Goal: Information Seeking & Learning: Learn about a topic

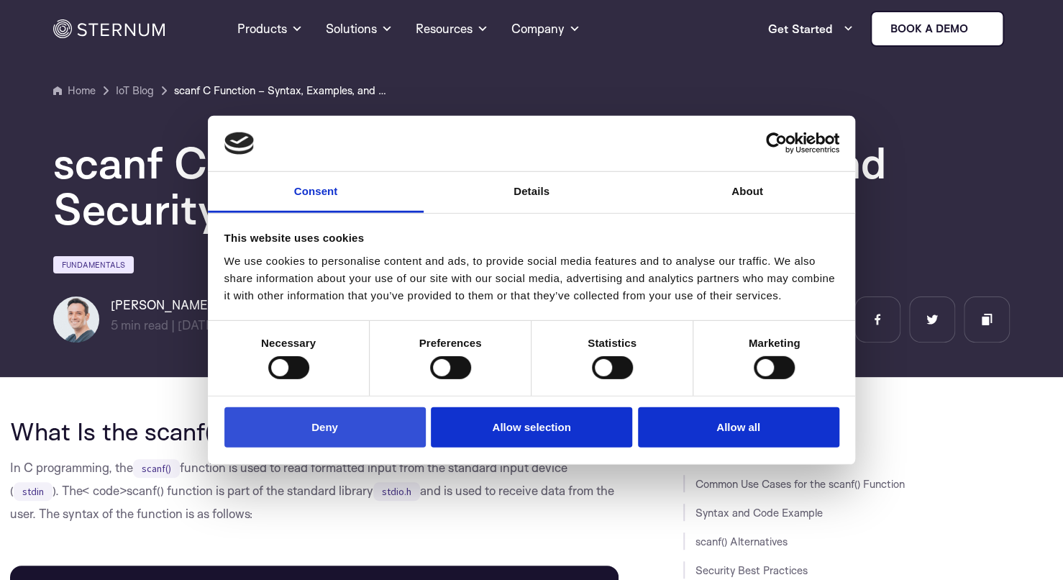
click at [358, 419] on button "Deny" at bounding box center [324, 427] width 201 height 41
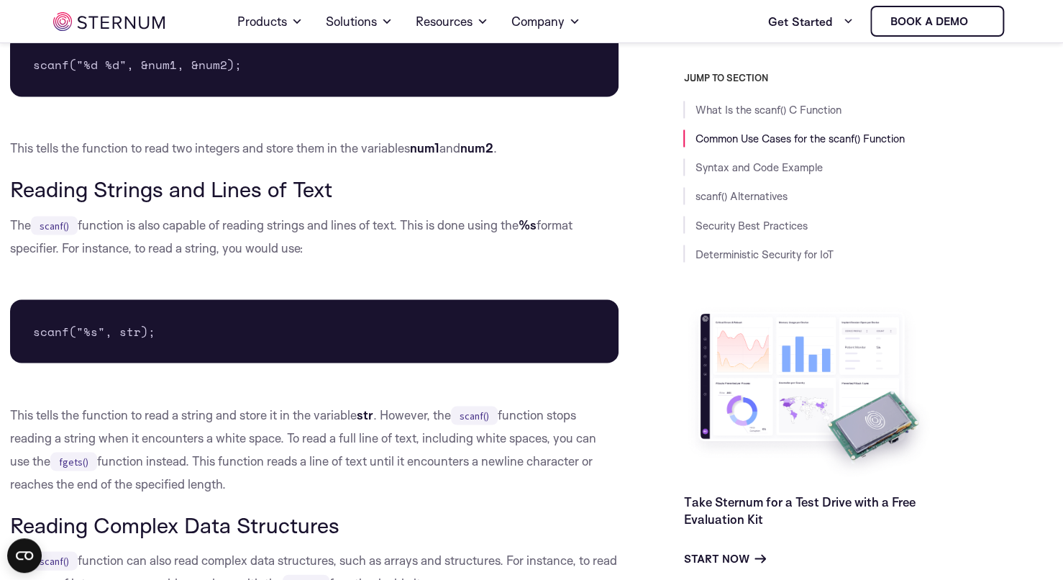
scroll to position [1140, 0]
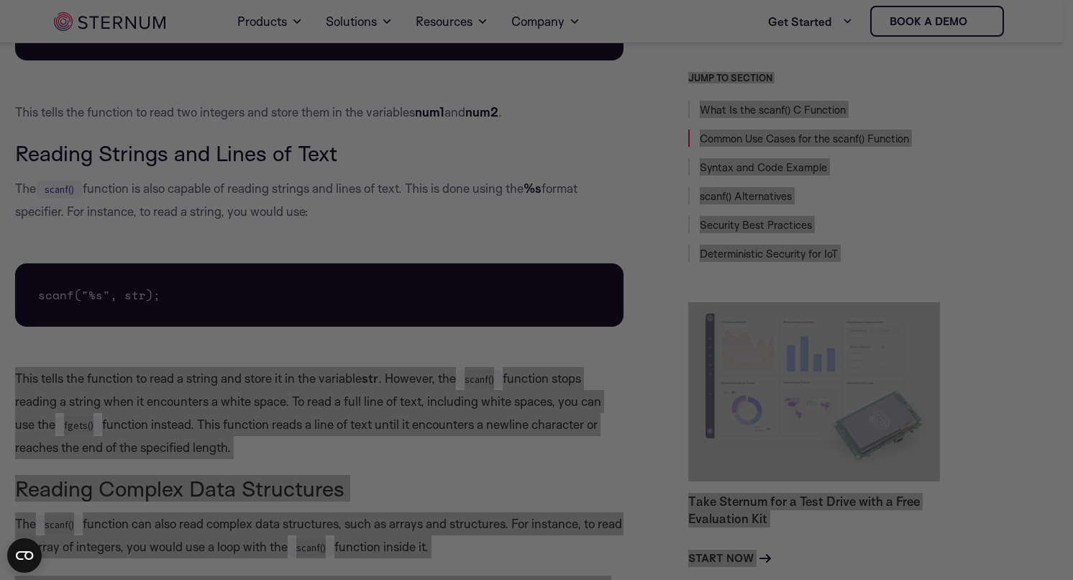
drag, startPoint x: 246, startPoint y: 317, endPoint x: 29, endPoint y: 297, distance: 218.2
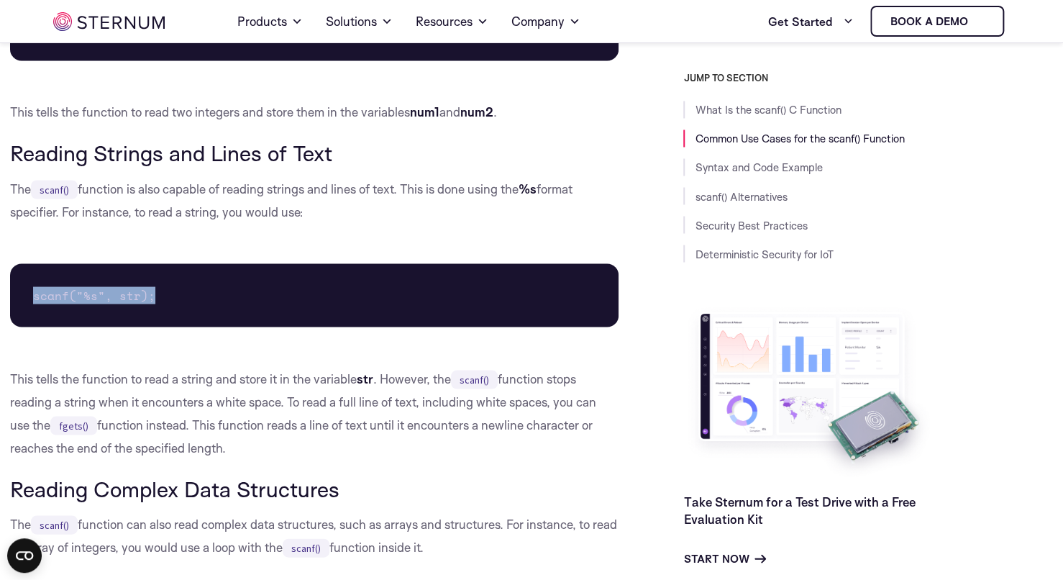
drag, startPoint x: 153, startPoint y: 280, endPoint x: 30, endPoint y: 240, distance: 129.5
click at [89, 212] on p "The scanf() function is also capable of reading strings and lines of text. This…" at bounding box center [314, 200] width 609 height 46
click at [121, 290] on pre "scanf("%s", str);" at bounding box center [314, 294] width 609 height 63
drag, startPoint x: 117, startPoint y: 291, endPoint x: 141, endPoint y: 292, distance: 24.5
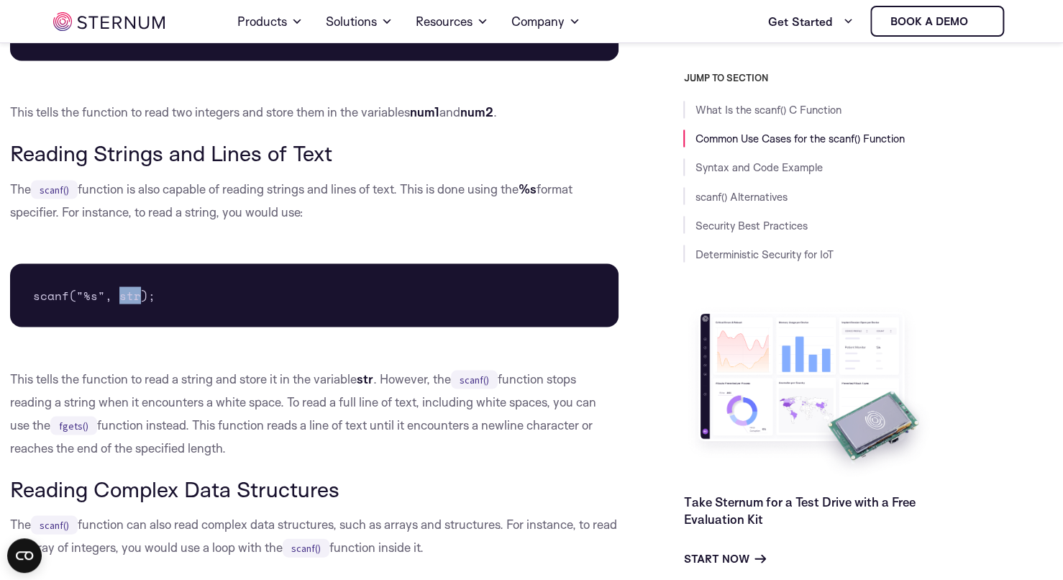
click at [141, 292] on pre "scanf("%s", str);" at bounding box center [314, 294] width 609 height 63
click at [294, 276] on pre "scanf("%s", str);" at bounding box center [314, 294] width 609 height 63
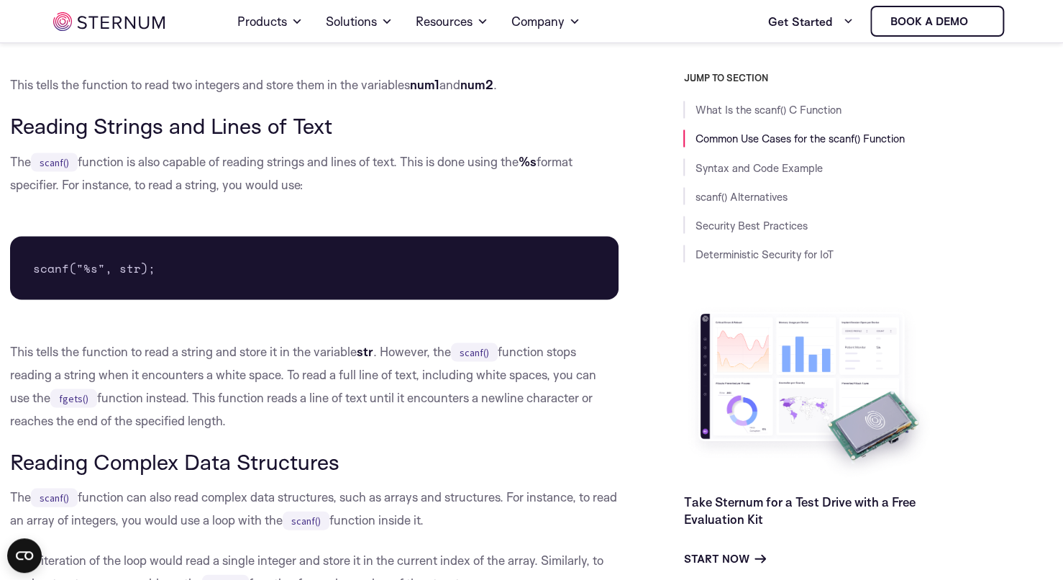
scroll to position [1212, 0]
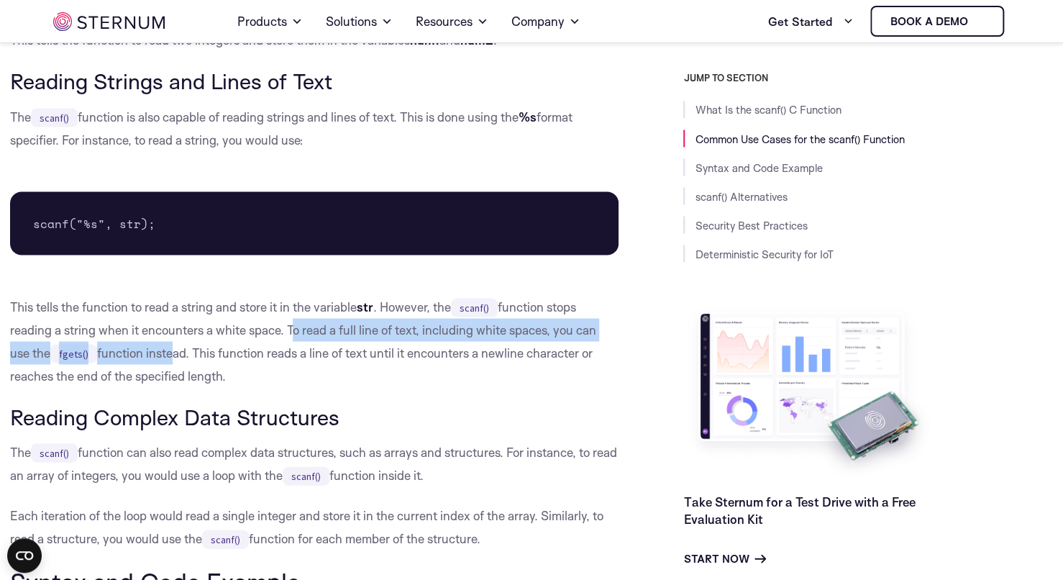
drag, startPoint x: 290, startPoint y: 325, endPoint x: 182, endPoint y: 344, distance: 109.5
click at [170, 344] on p "This tells the function to read a string and store it in the variable str . How…" at bounding box center [314, 341] width 609 height 92
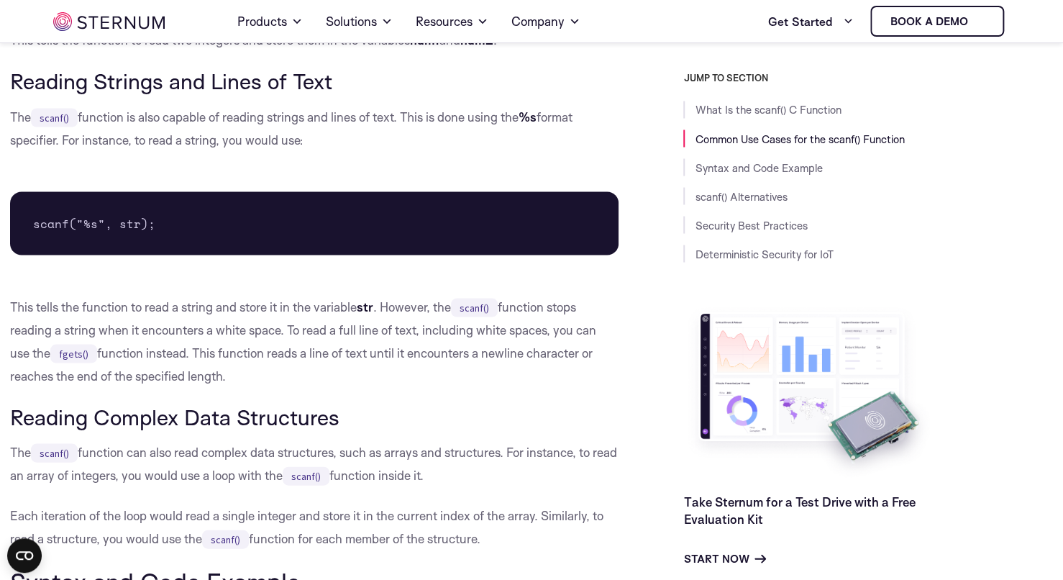
click at [199, 340] on p "This tells the function to read a string and store it in the variable str . How…" at bounding box center [314, 341] width 609 height 92
click at [360, 353] on p "This tells the function to read a string and store it in the variable str . How…" at bounding box center [314, 341] width 609 height 92
drag, startPoint x: 199, startPoint y: 351, endPoint x: 263, endPoint y: 367, distance: 66.0
click at [263, 367] on p "This tells the function to read a string and store it in the variable str . How…" at bounding box center [314, 341] width 609 height 92
click at [202, 330] on p "This tells the function to read a string and store it in the variable str . How…" at bounding box center [314, 341] width 609 height 92
